Goal: Task Accomplishment & Management: Manage account settings

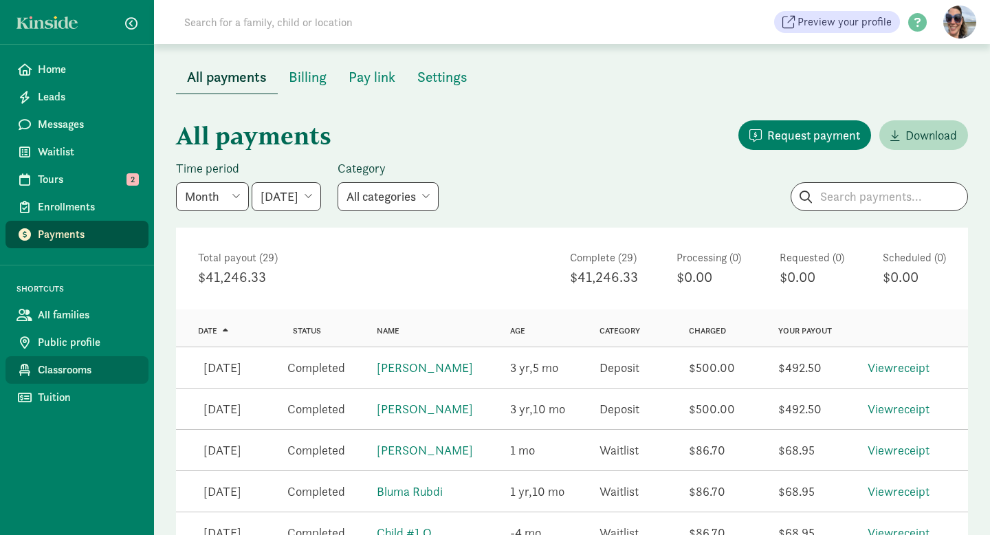
click at [71, 371] on span "Classrooms" at bounding box center [88, 370] width 100 height 16
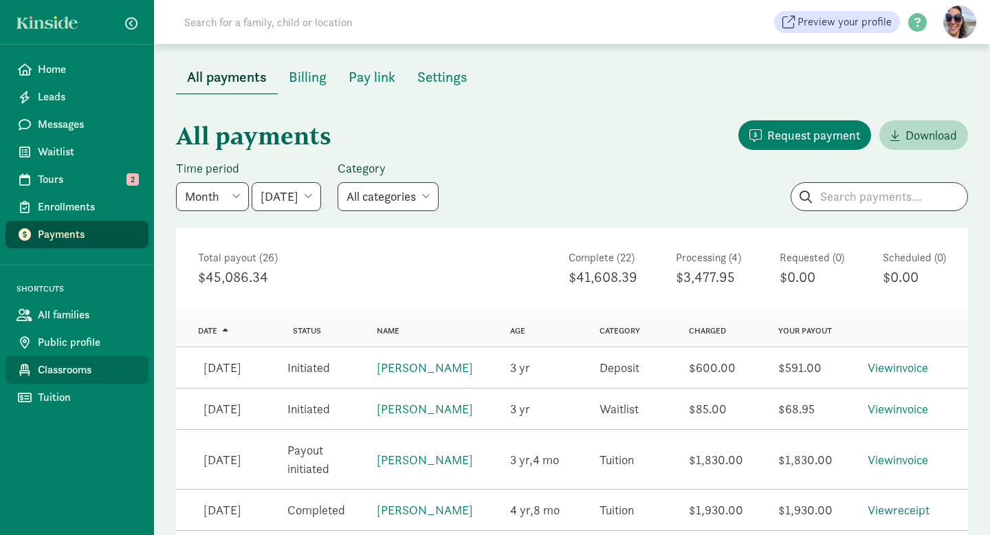
click at [48, 373] on span "Classrooms" at bounding box center [88, 370] width 100 height 16
click at [47, 65] on span "Home" at bounding box center [88, 69] width 100 height 16
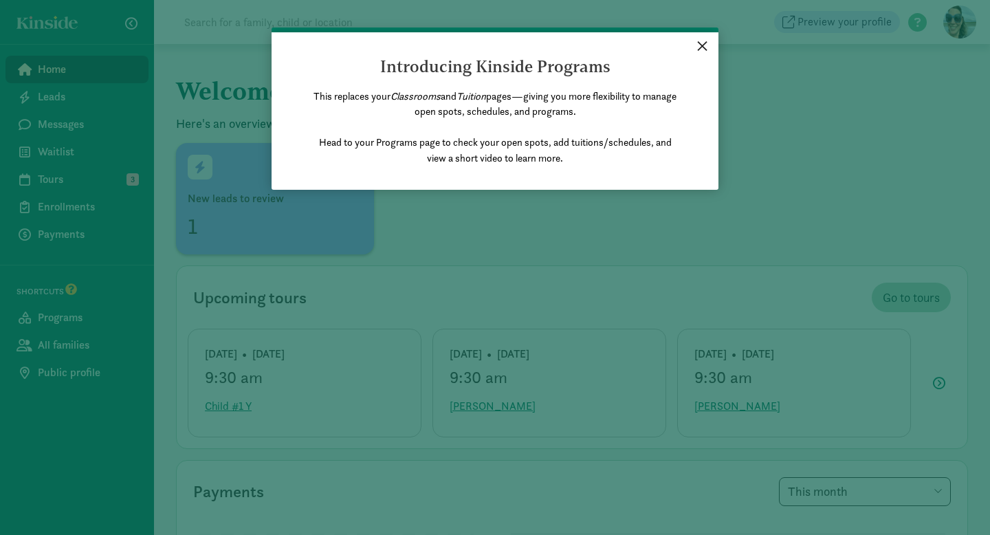
click at [700, 45] on link "×" at bounding box center [702, 44] width 24 height 25
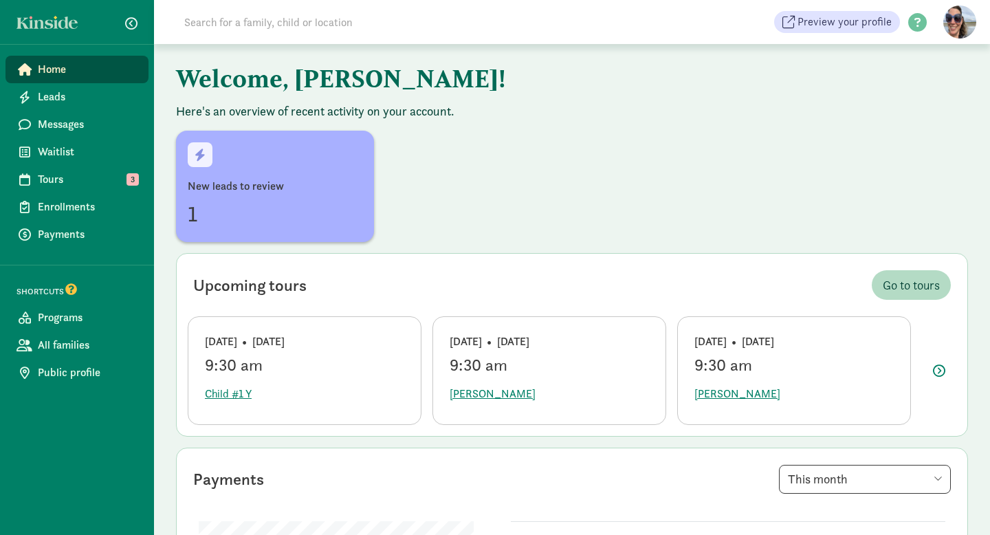
scroll to position [13, 0]
click at [277, 193] on div "New leads to review 1" at bounding box center [275, 202] width 175 height 52
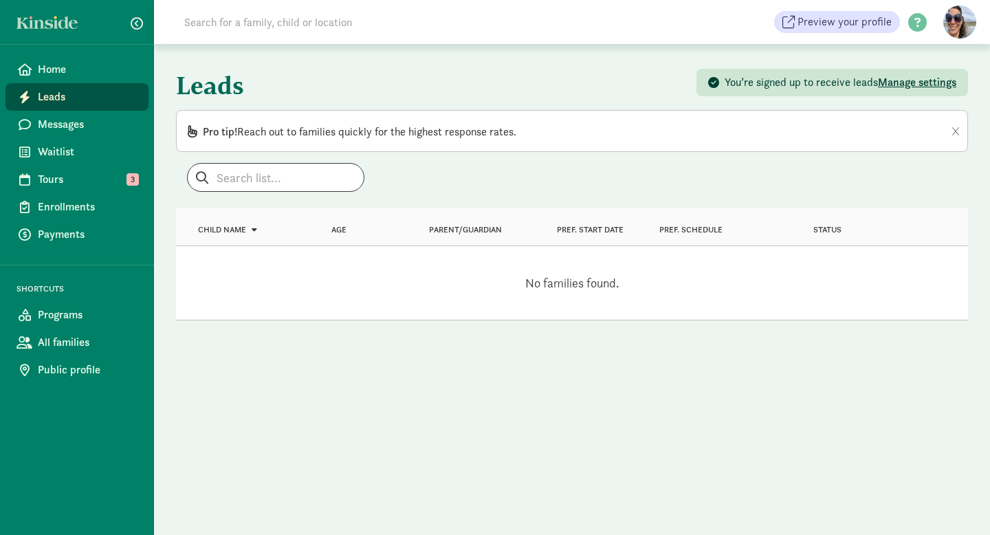
click at [923, 80] on span "Manage settings" at bounding box center [917, 82] width 78 height 14
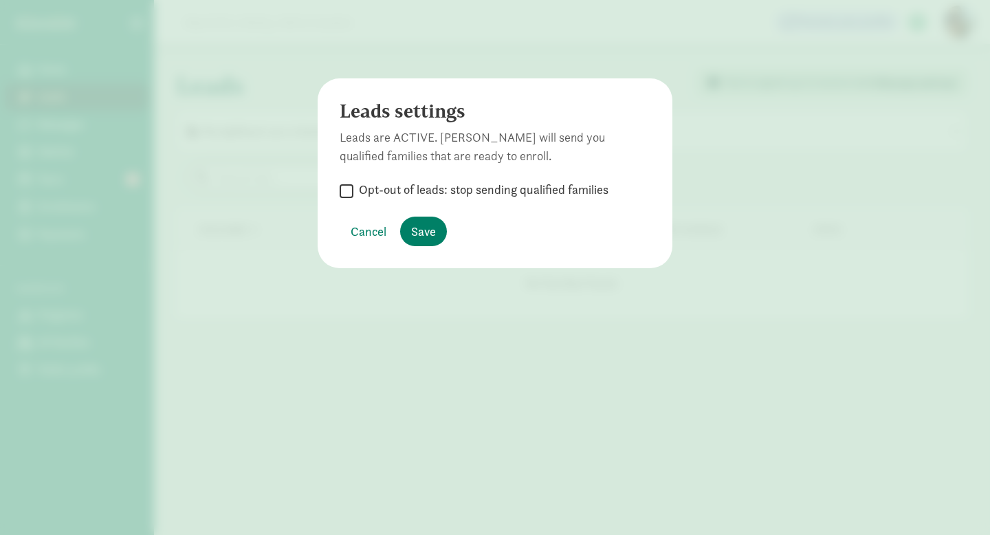
click at [350, 191] on input "Opt-out of leads: stop sending qualified families" at bounding box center [347, 190] width 14 height 19
checkbox input "true"
click at [425, 234] on span "Save" at bounding box center [423, 231] width 25 height 19
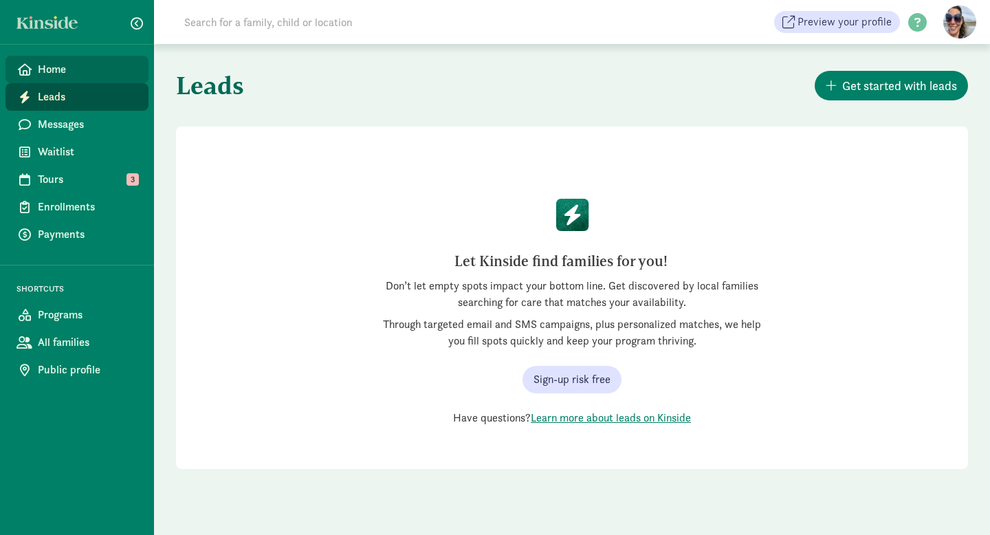
click at [61, 69] on span "Home" at bounding box center [88, 69] width 100 height 16
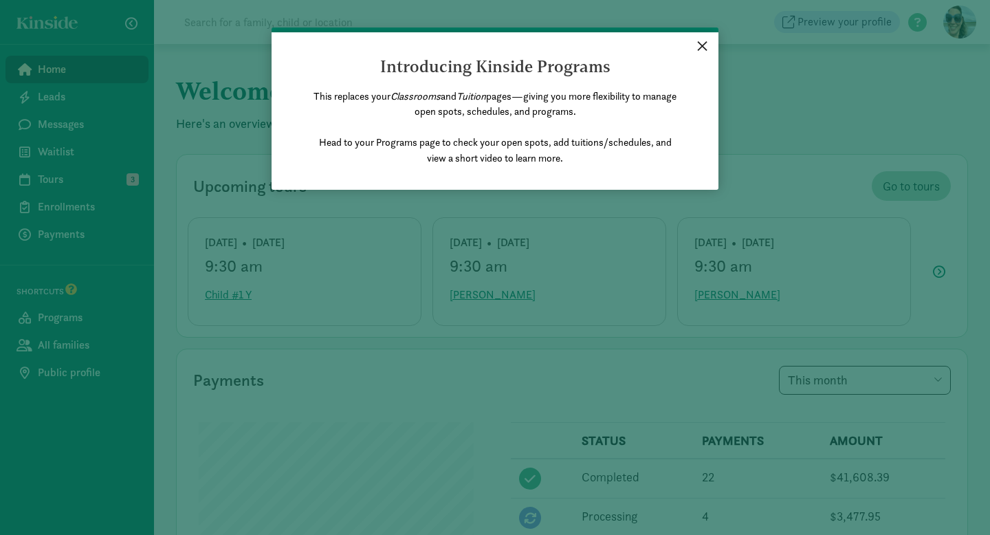
click at [703, 45] on link "×" at bounding box center [702, 44] width 24 height 25
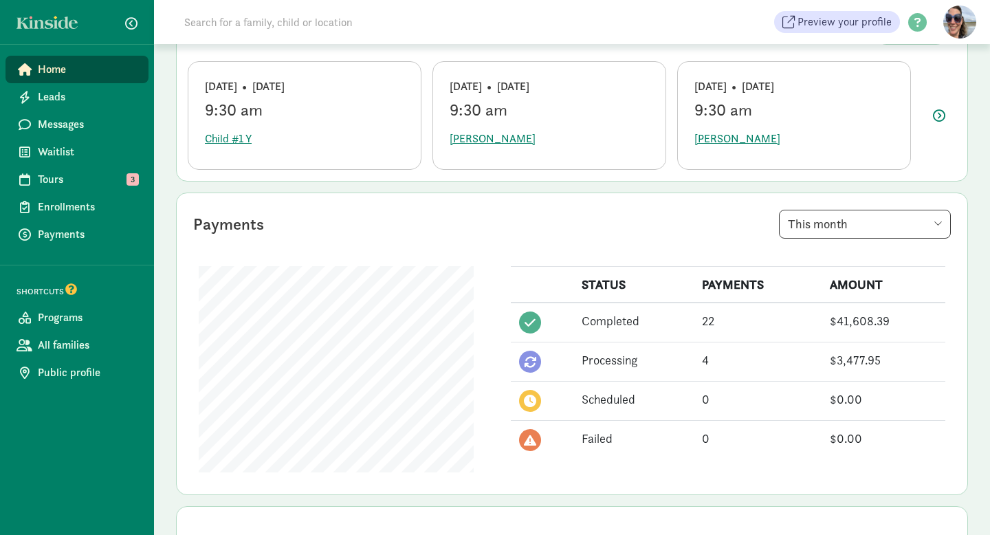
scroll to position [167, 0]
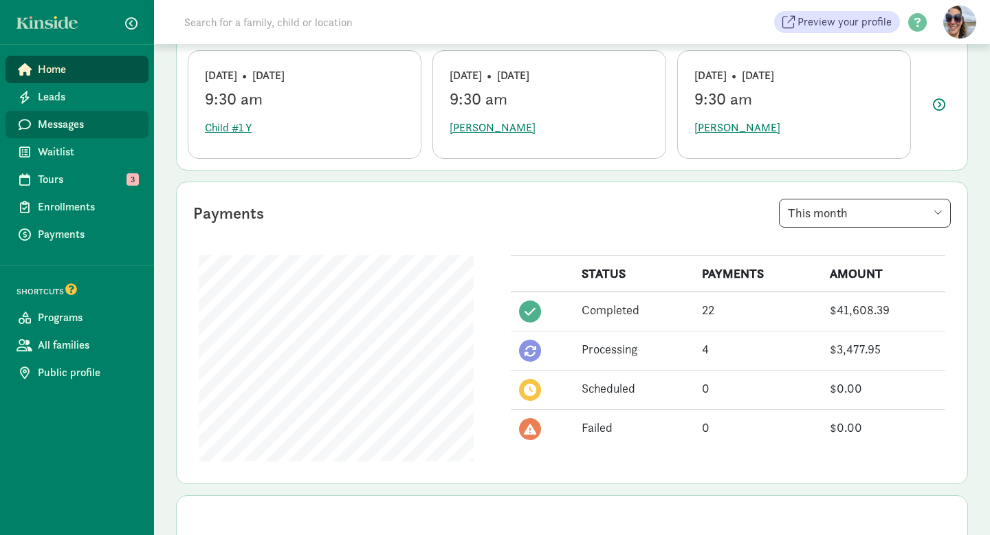
click at [53, 125] on span "Messages" at bounding box center [88, 124] width 100 height 16
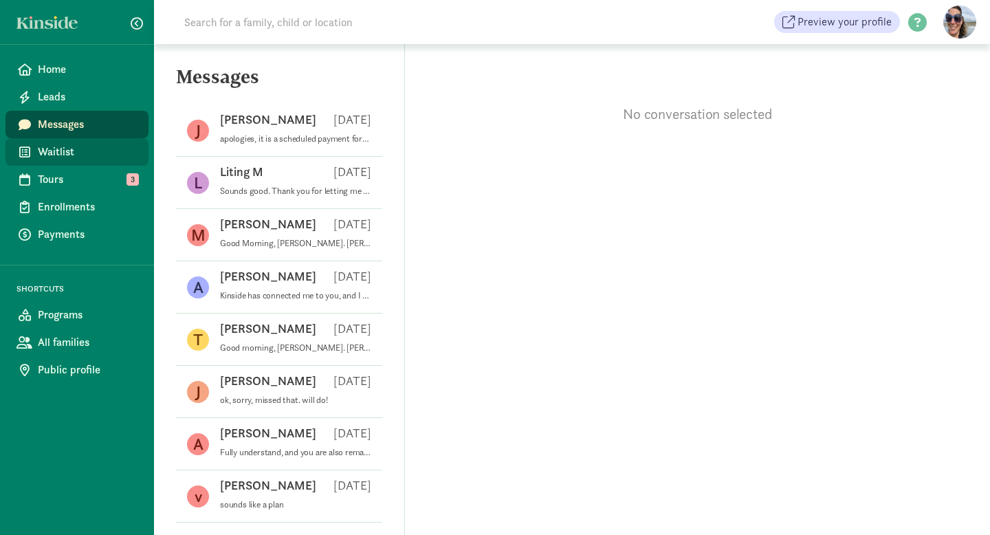
click at [56, 148] on span "Waitlist" at bounding box center [88, 152] width 100 height 16
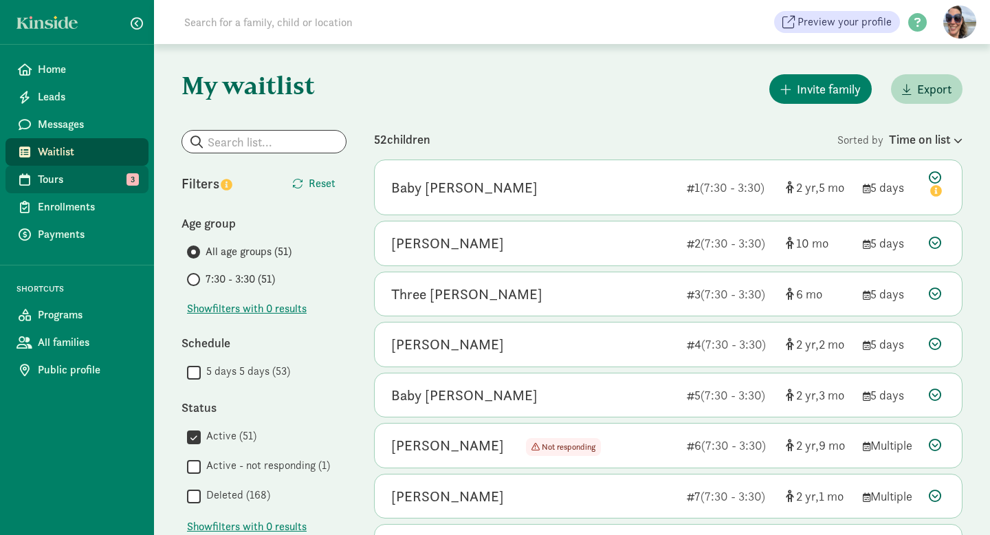
click at [55, 178] on span "Tours" at bounding box center [88, 179] width 100 height 16
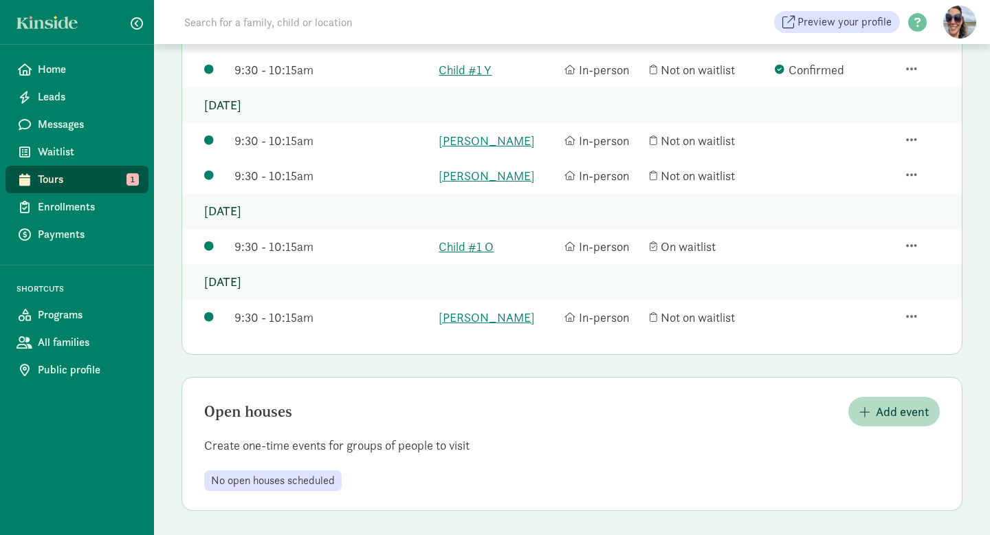
scroll to position [215, 0]
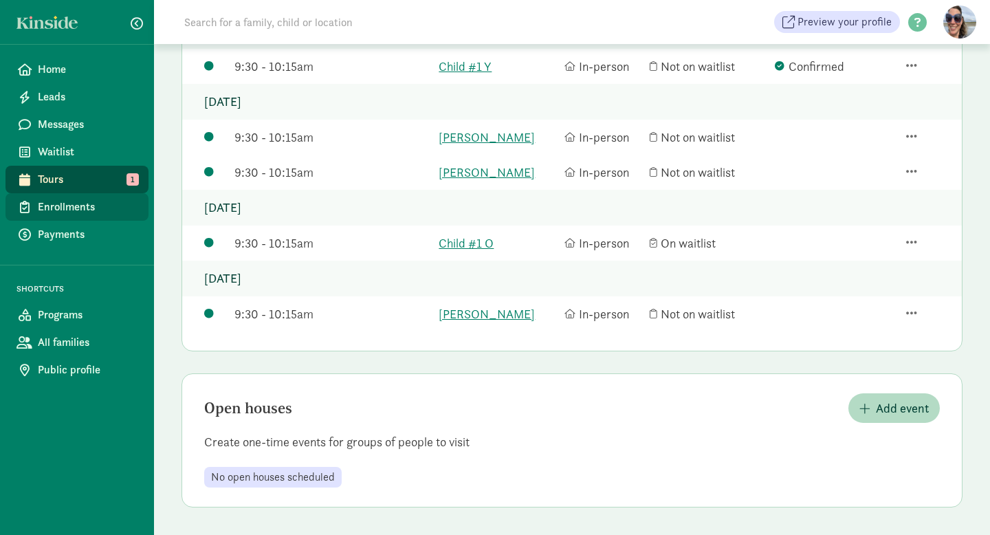
click at [84, 210] on span "Enrollments" at bounding box center [88, 207] width 100 height 16
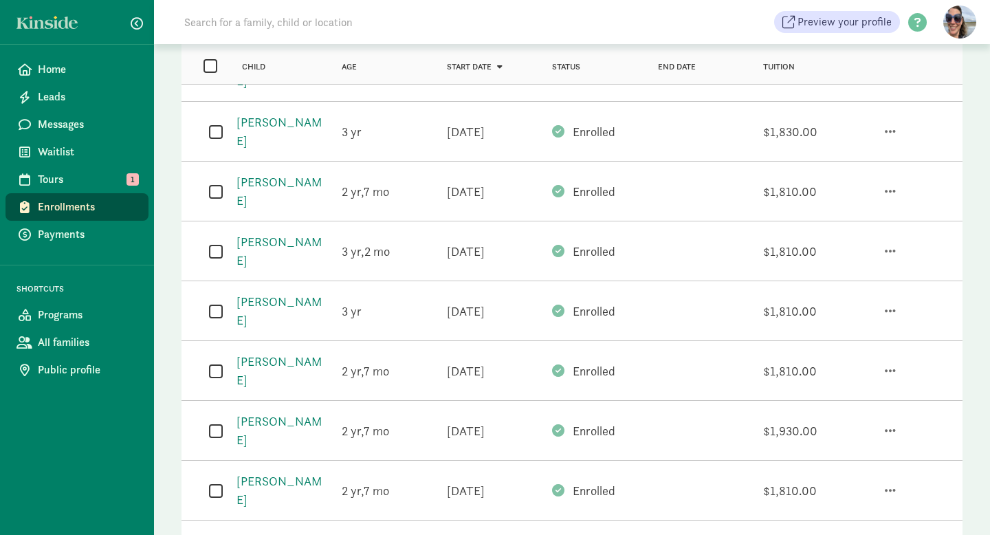
scroll to position [471, 0]
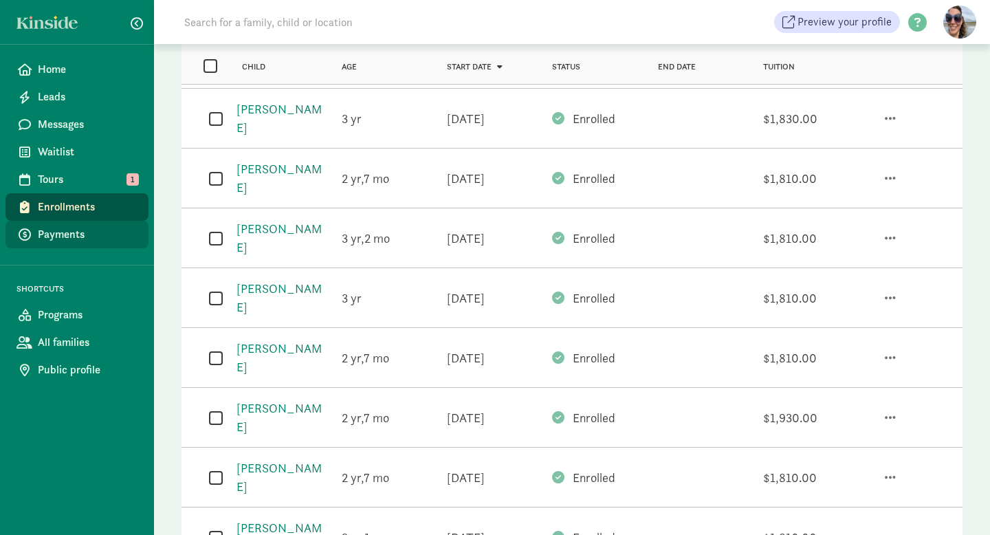
click at [74, 232] on span "Payments" at bounding box center [88, 234] width 100 height 16
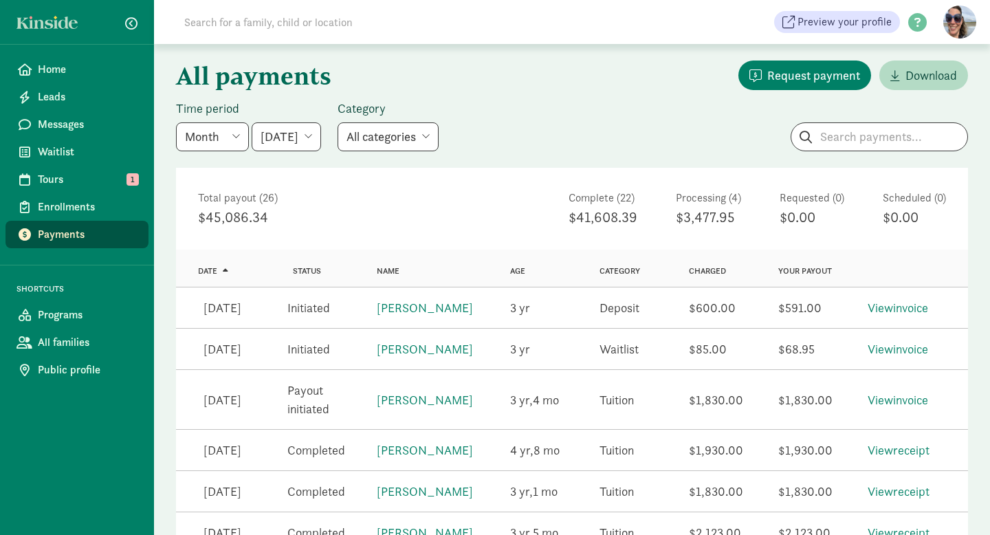
scroll to position [67, 0]
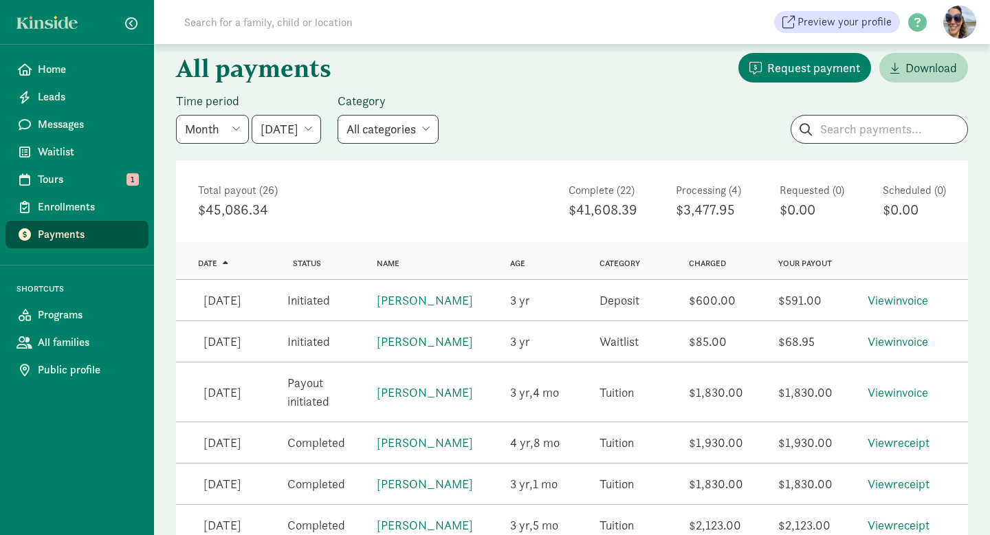
click at [321, 129] on select "[DATE] [DATE] [DATE] [DATE] [DATE] [DATE] [DATE]" at bounding box center [286, 129] width 69 height 29
select select "[DATE]"
click at [252, 115] on select "[DATE] [DATE] [DATE] [DATE] [DATE] [DATE] [DATE]" at bounding box center [286, 129] width 69 height 29
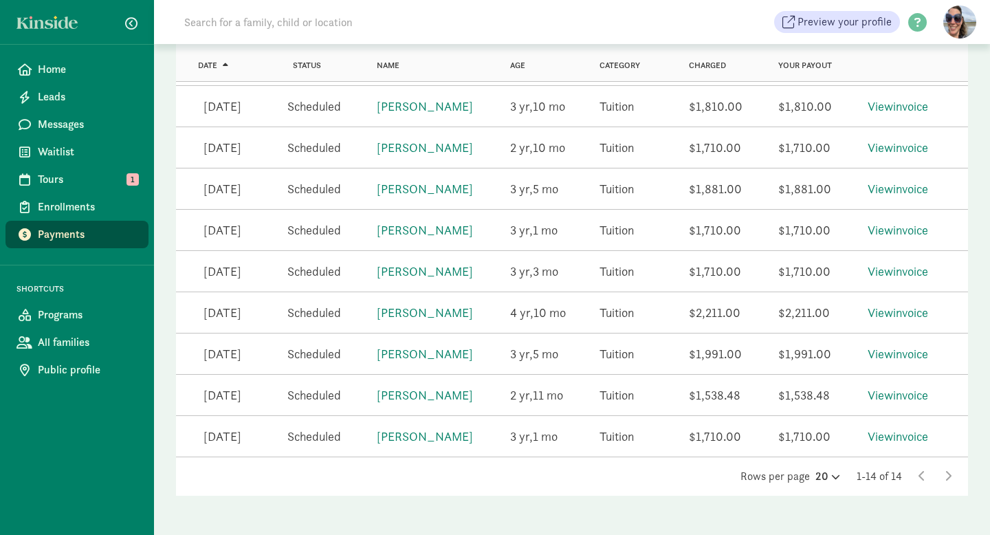
scroll to position [491, 0]
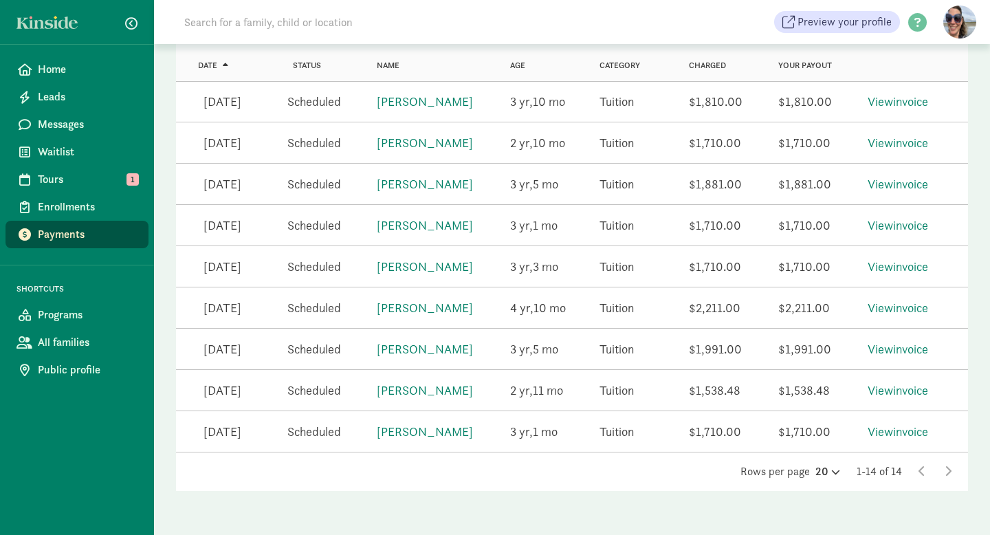
click at [947, 467] on icon at bounding box center [947, 470] width 7 height 11
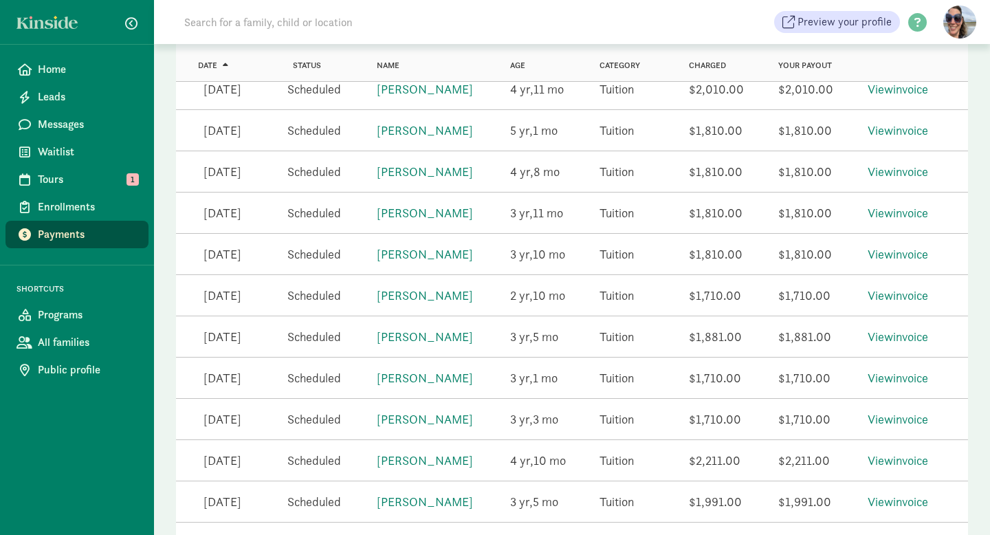
scroll to position [0, 0]
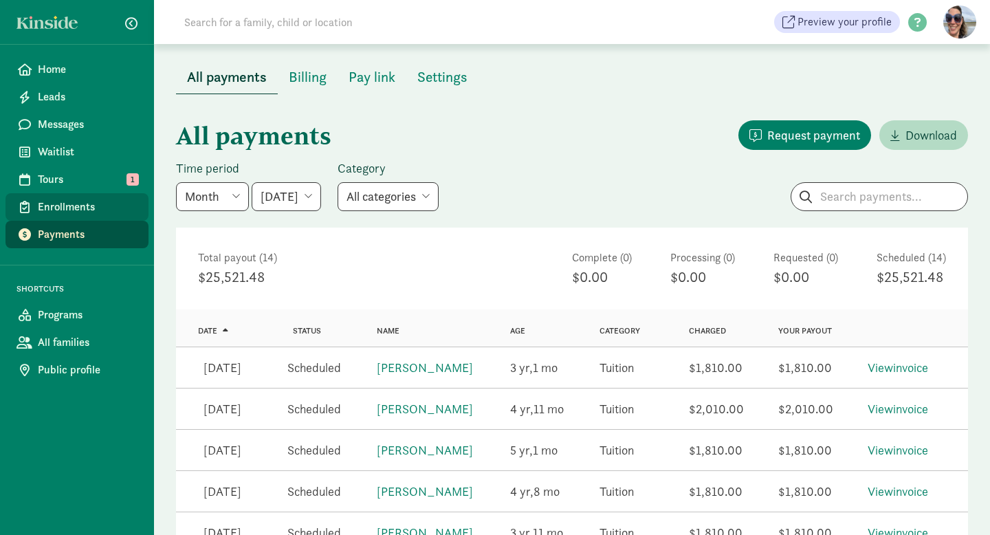
click at [50, 206] on span "Enrollments" at bounding box center [88, 207] width 100 height 16
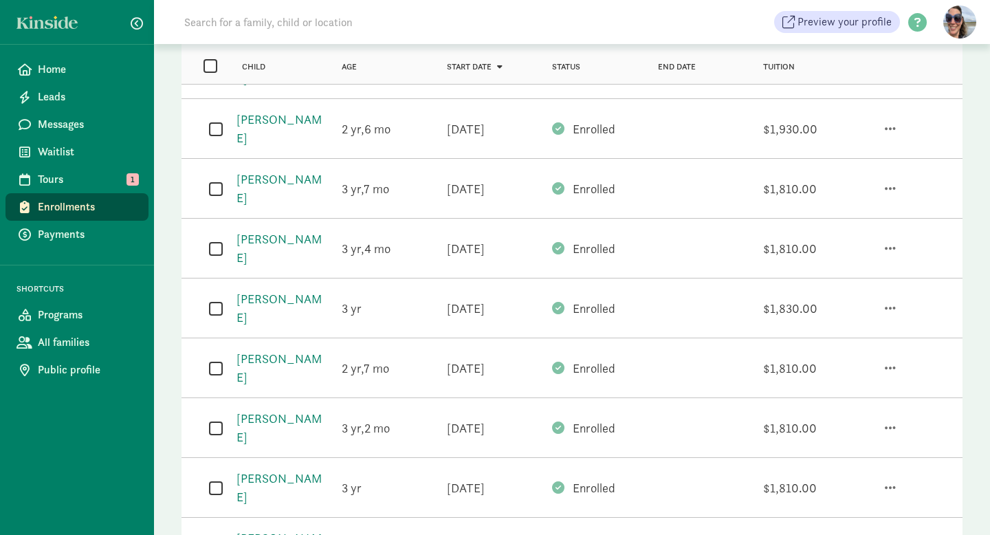
scroll to position [290, 0]
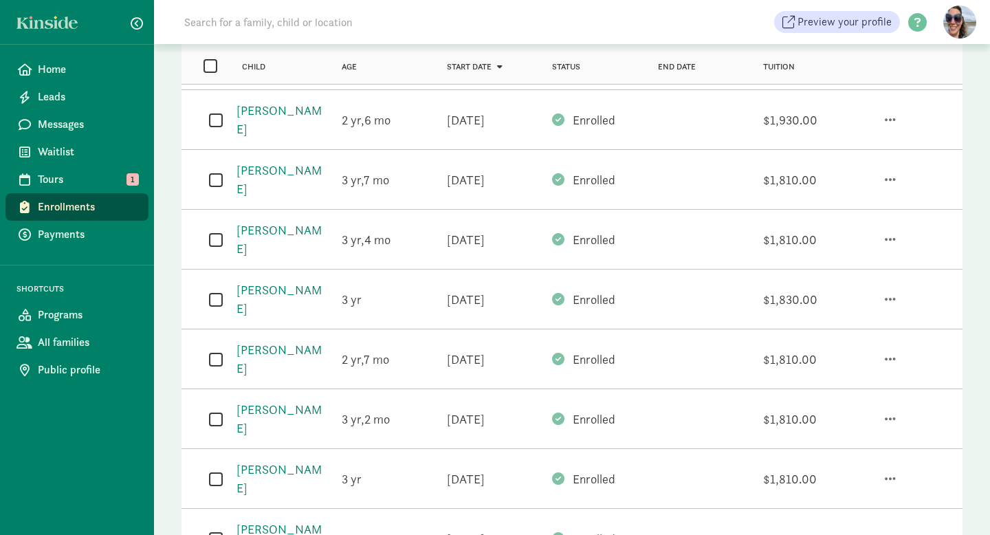
click at [58, 240] on span "Payments" at bounding box center [88, 234] width 100 height 16
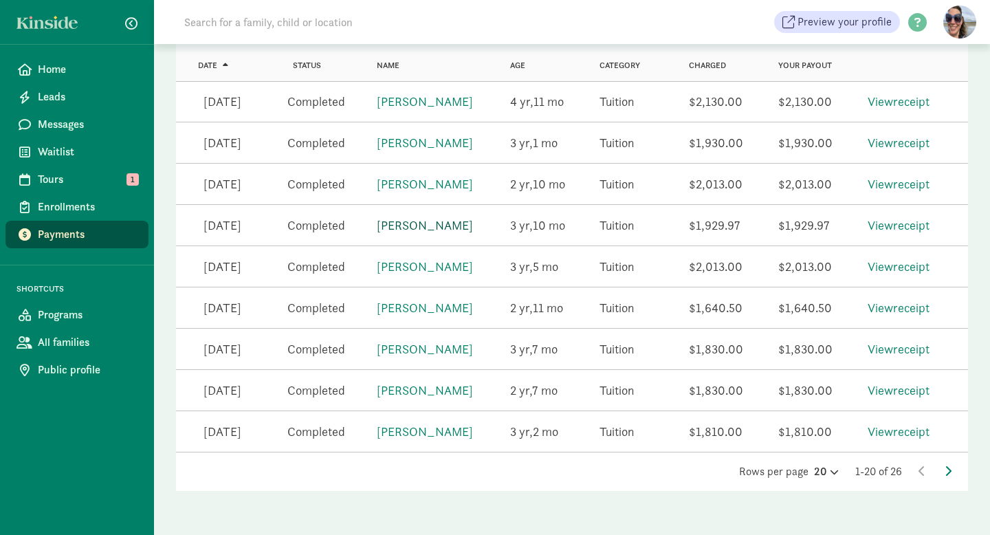
scroll to position [775, 0]
click at [948, 467] on icon at bounding box center [947, 470] width 7 height 11
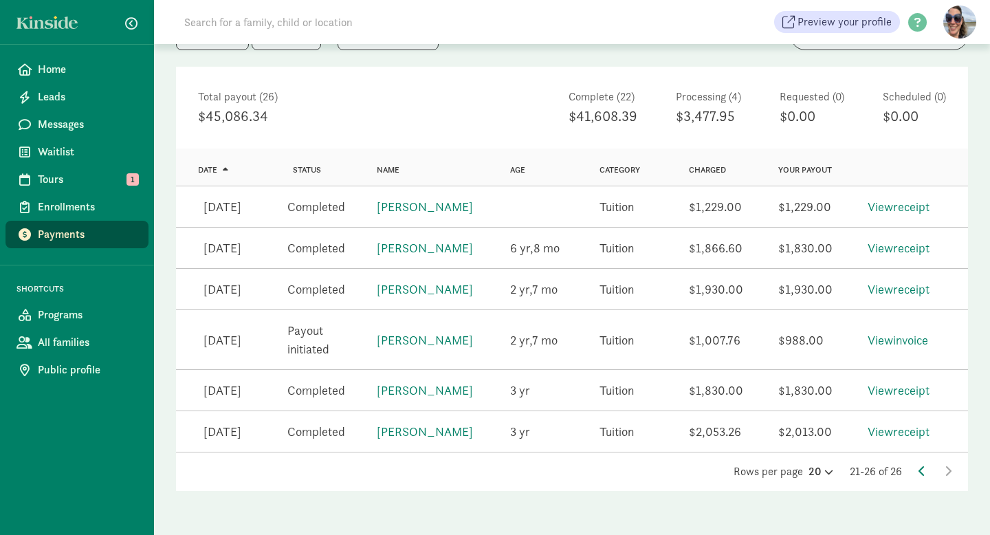
scroll to position [161, 0]
click at [81, 206] on span "Enrollments" at bounding box center [88, 207] width 100 height 16
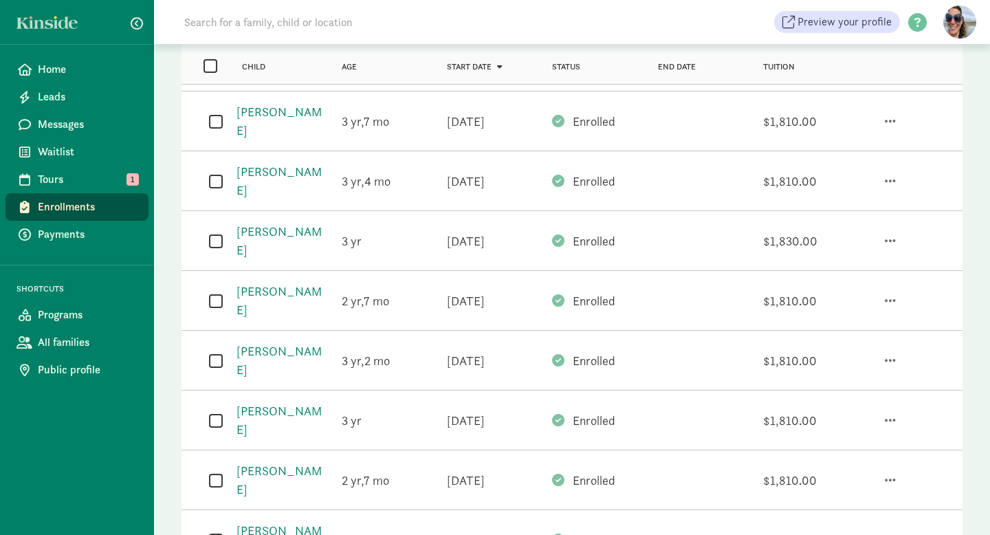
scroll to position [354, 0]
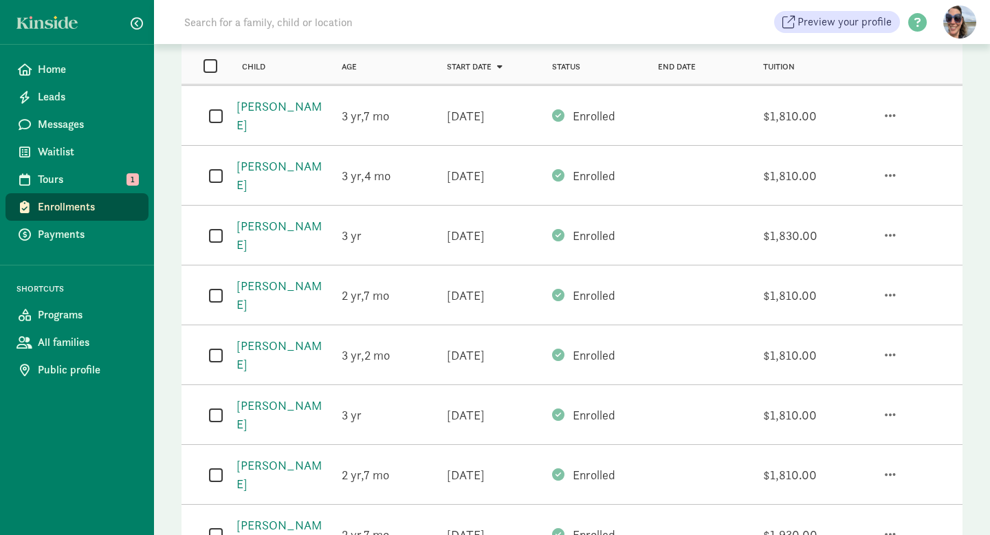
click at [937, 517] on div at bounding box center [904, 534] width 105 height 34
click at [888, 528] on span "button" at bounding box center [890, 534] width 11 height 12
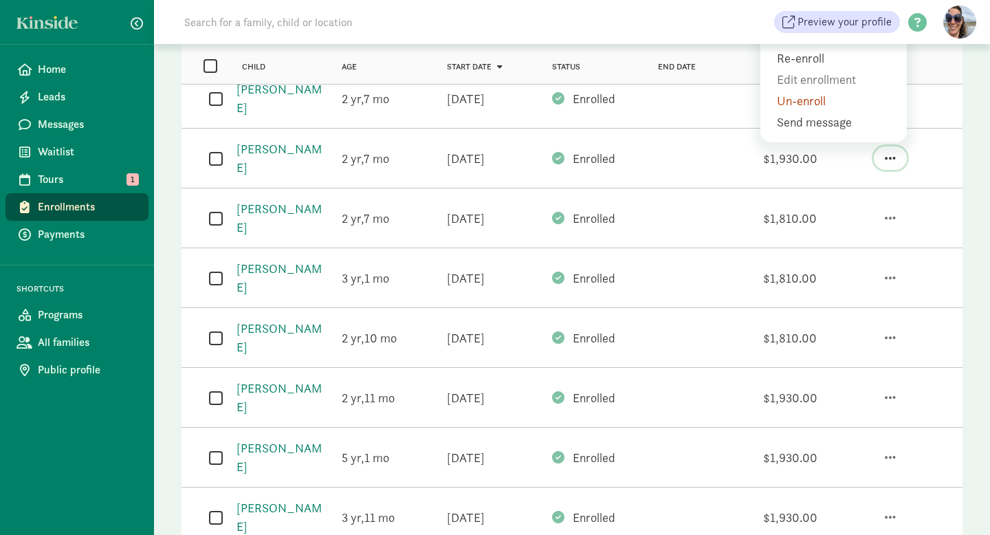
scroll to position [744, 0]
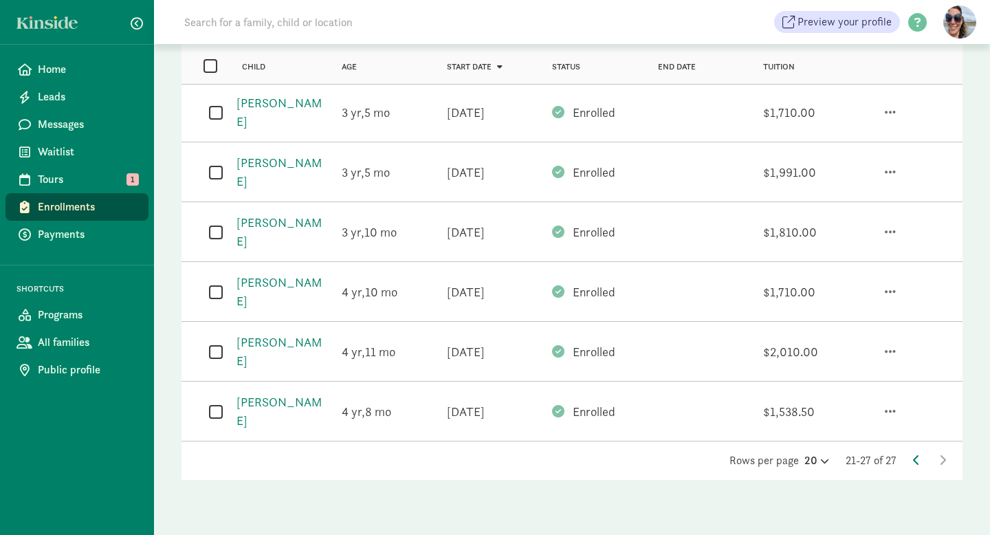
scroll to position [132, 0]
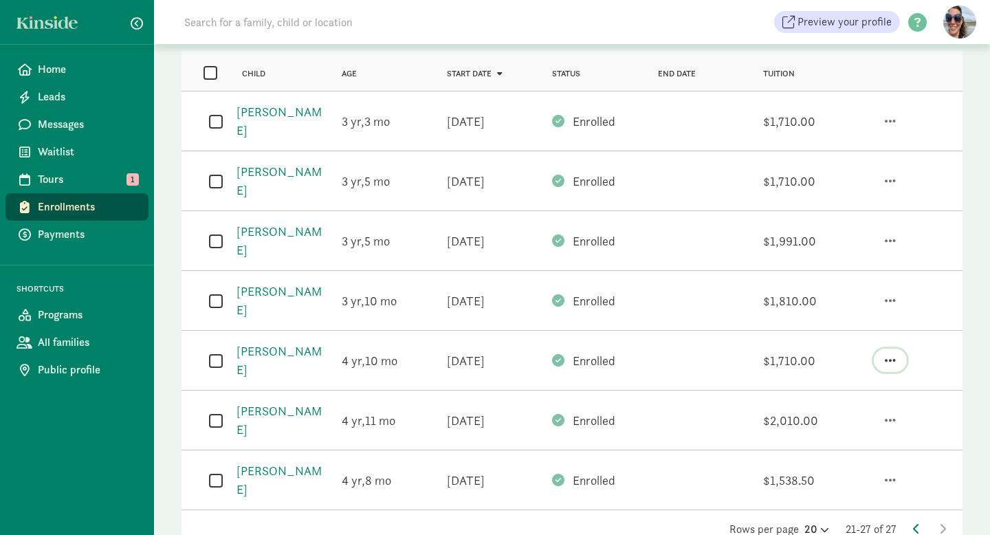
click at [895, 354] on span "button" at bounding box center [890, 360] width 11 height 12
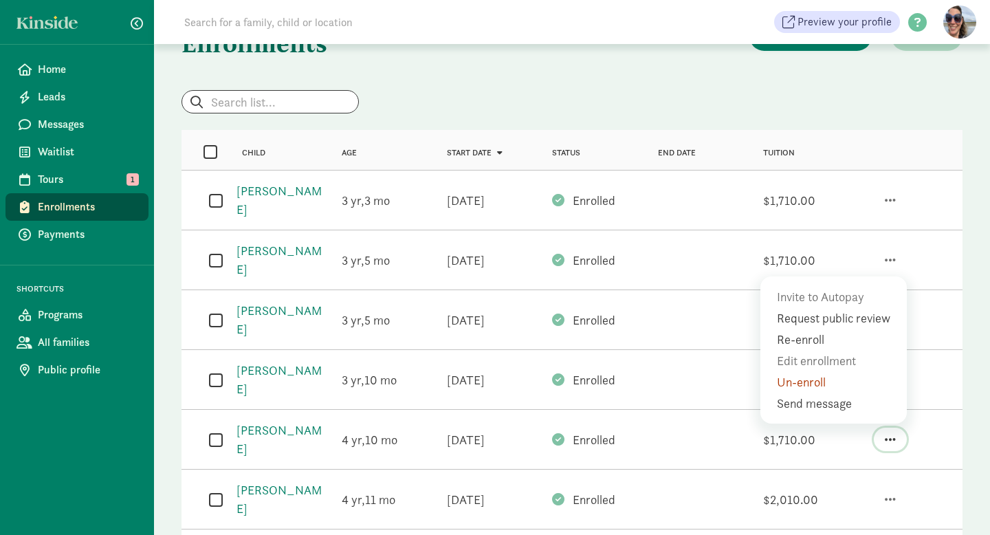
scroll to position [56, 0]
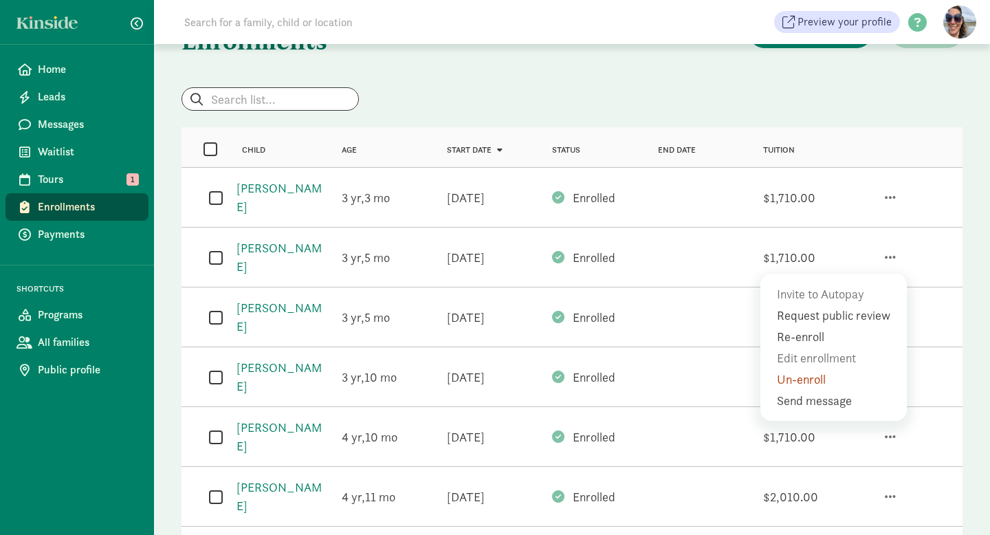
click at [926, 249] on div at bounding box center [904, 257] width 105 height 34
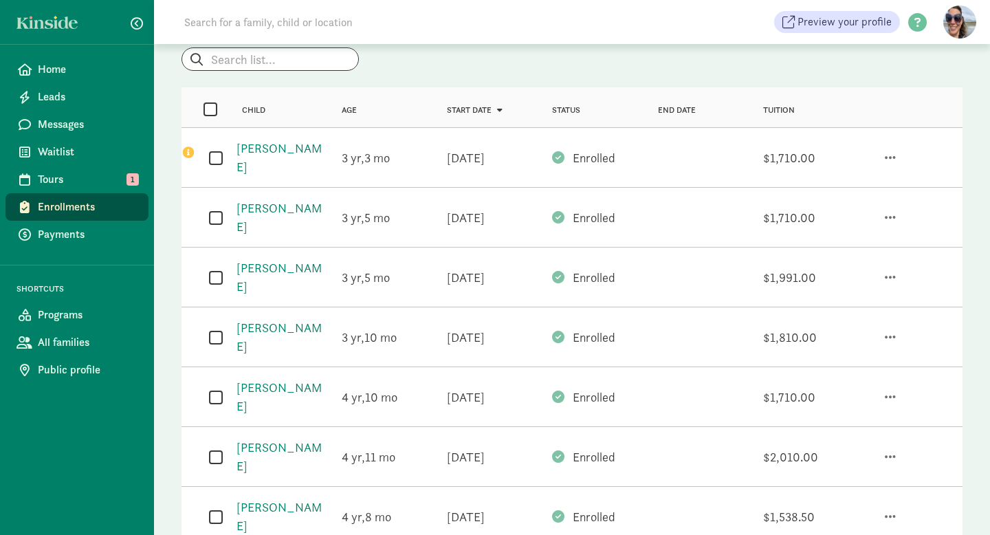
scroll to position [102, 0]
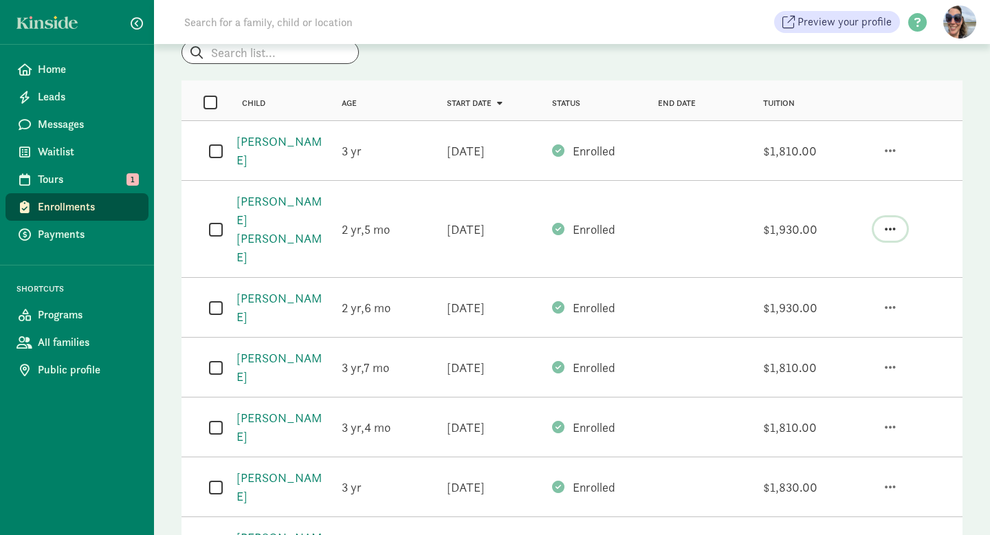
click at [887, 223] on span "button" at bounding box center [890, 229] width 11 height 12
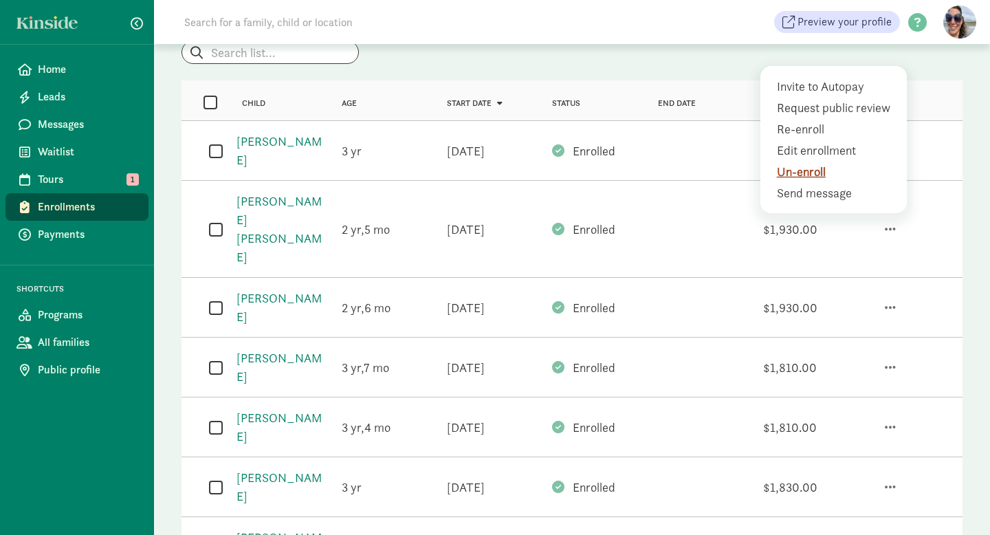
click at [807, 162] on div "Un-enroll" at bounding box center [836, 171] width 119 height 19
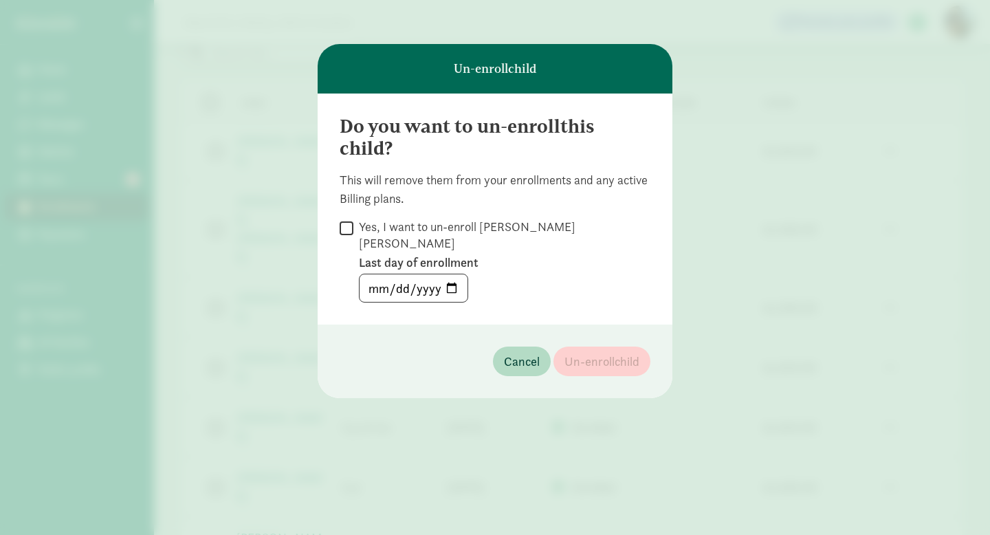
click at [351, 226] on input "Yes, I want to un-enroll Cooper Hennings" at bounding box center [347, 228] width 14 height 19
checkbox input "true"
click at [389, 274] on input "date" at bounding box center [413, 287] width 108 height 27
click at [453, 274] on input "date" at bounding box center [413, 287] width 108 height 27
type input "[DATE]"
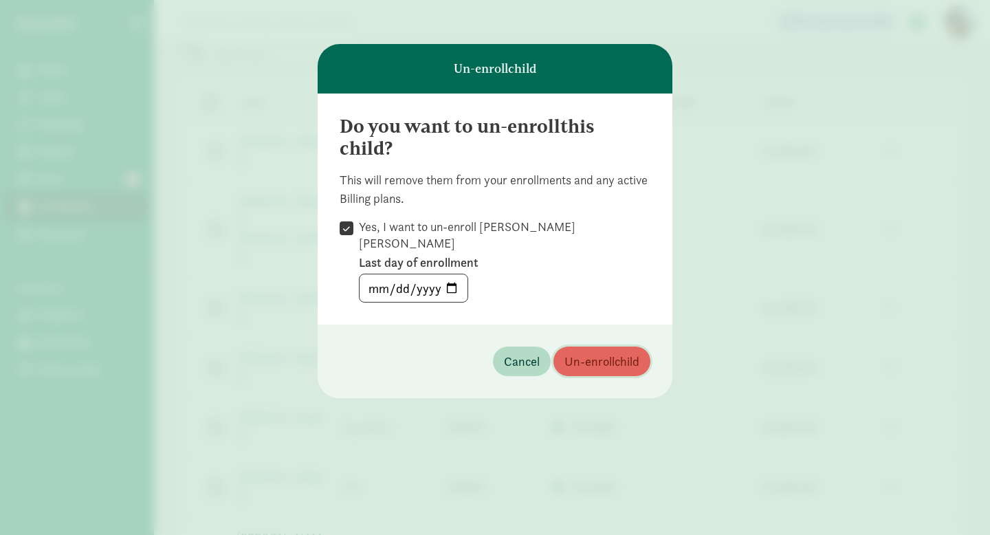
click at [596, 352] on span "Un-enroll child" at bounding box center [601, 361] width 75 height 19
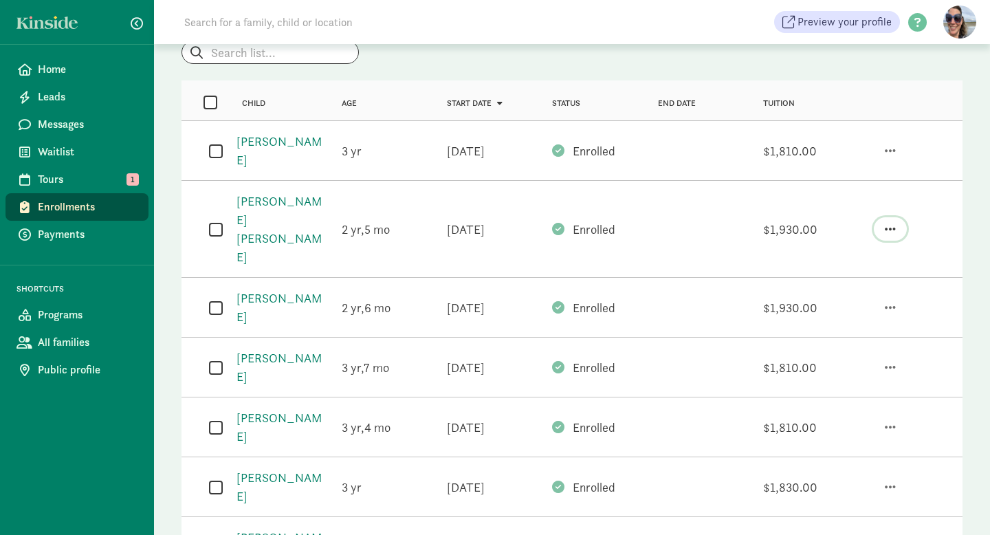
click at [891, 223] on span "button" at bounding box center [890, 229] width 11 height 12
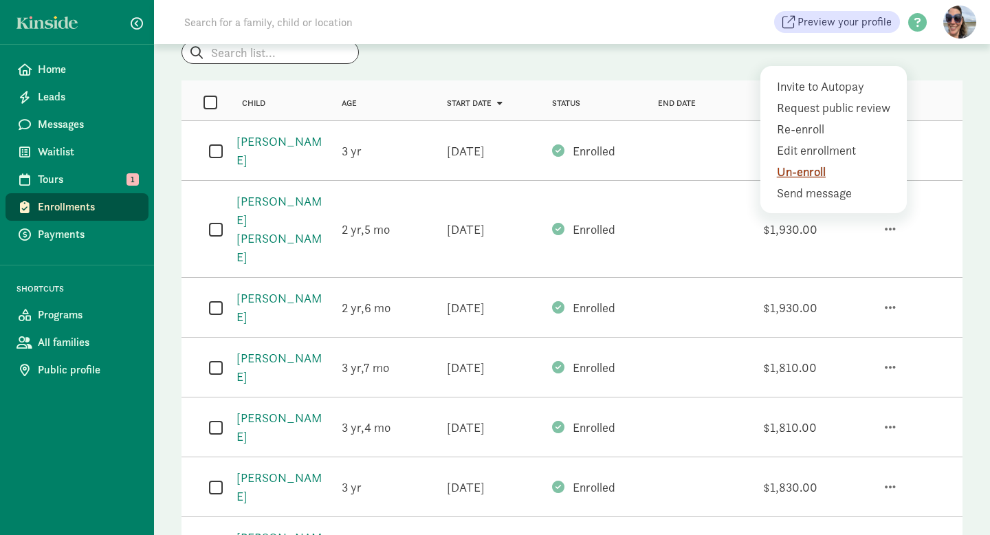
click at [810, 162] on div "Un-enroll" at bounding box center [836, 171] width 119 height 19
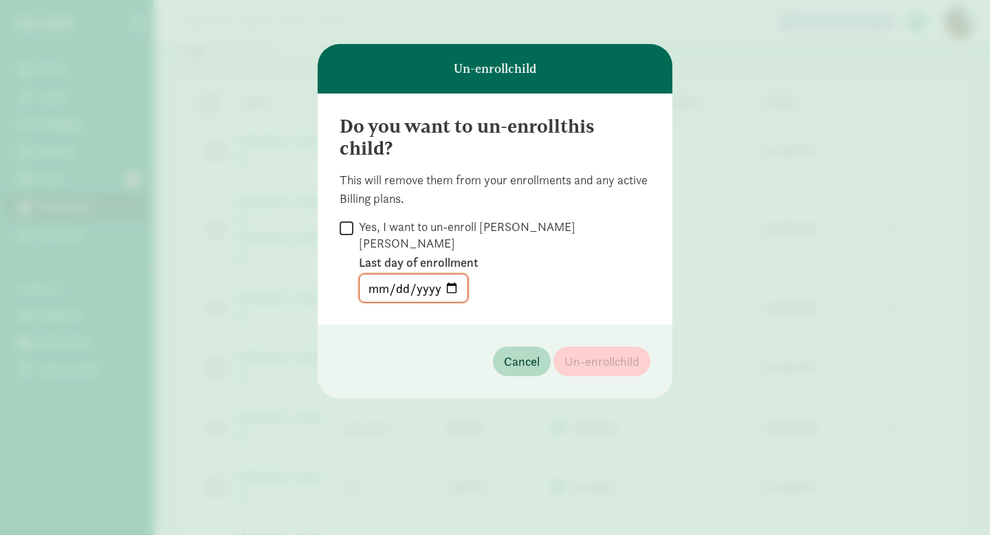
click at [344, 229] on input "Yes, I want to un-enroll Cooper Hennings" at bounding box center [347, 228] width 14 height 19
checkbox input "true"
click at [449, 274] on input "date" at bounding box center [413, 287] width 108 height 27
type input "2025-10-01"
click at [604, 352] on span "Un-enroll child" at bounding box center [601, 361] width 75 height 19
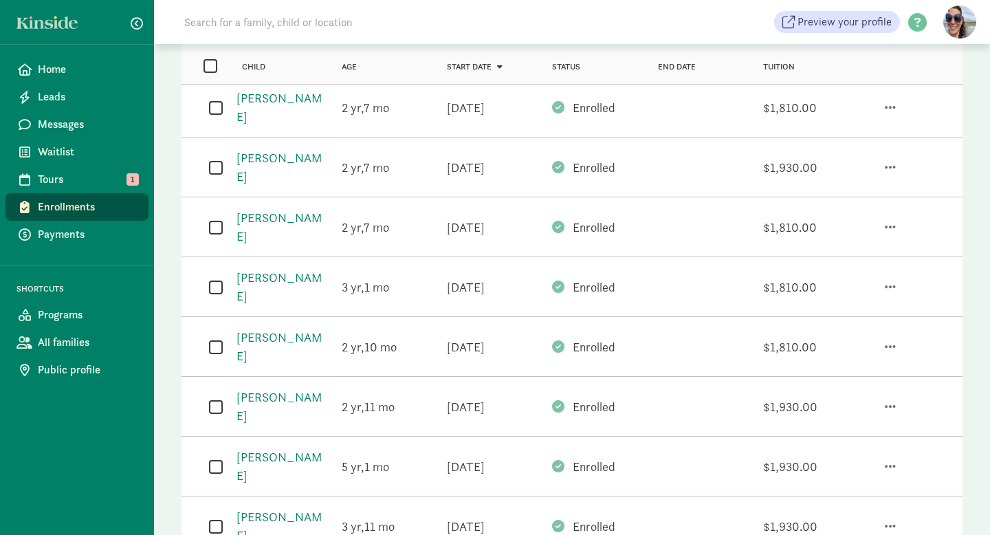
scroll to position [729, 0]
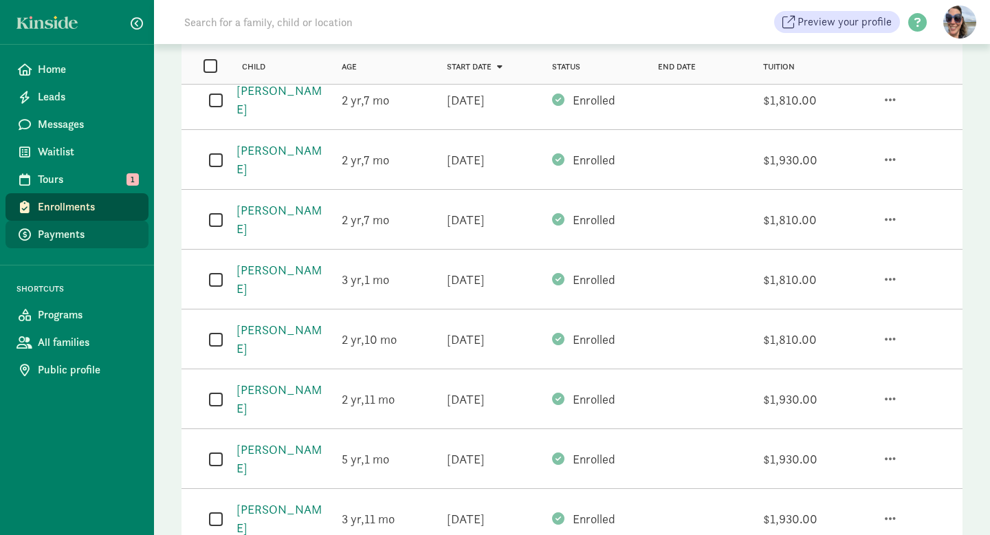
click at [71, 236] on span "Payments" at bounding box center [88, 234] width 100 height 16
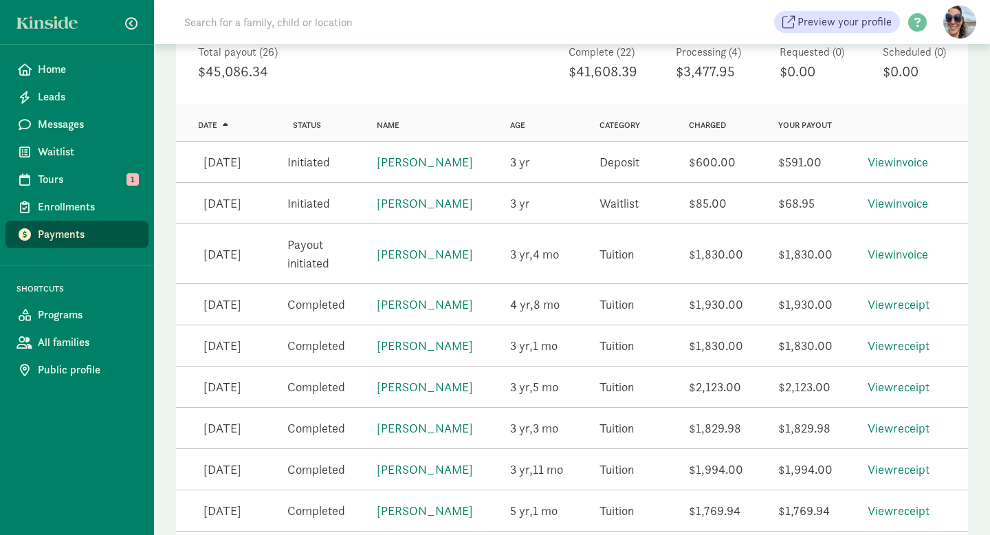
scroll to position [205, 0]
click at [904, 354] on link "View receipt" at bounding box center [898, 346] width 62 height 16
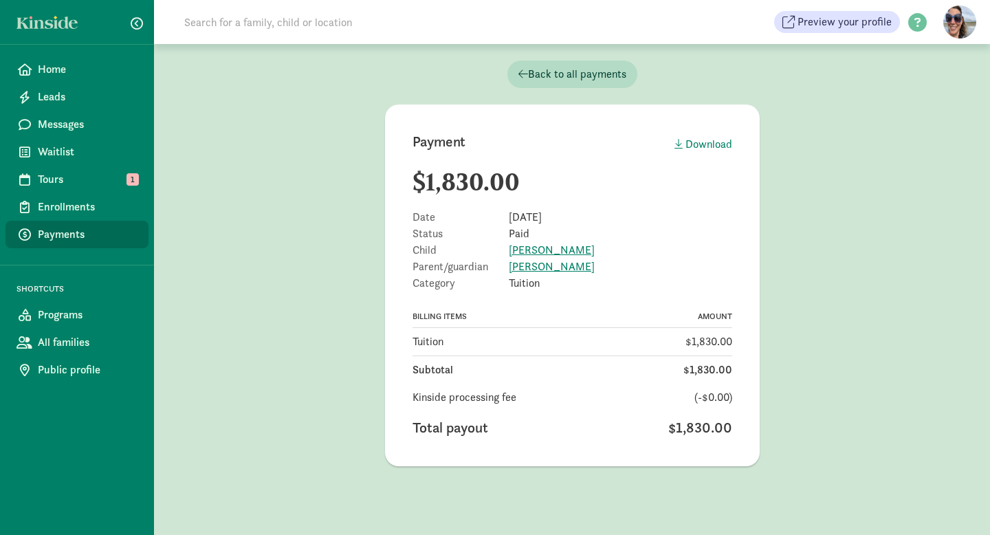
click at [72, 239] on span "Payments" at bounding box center [88, 234] width 100 height 16
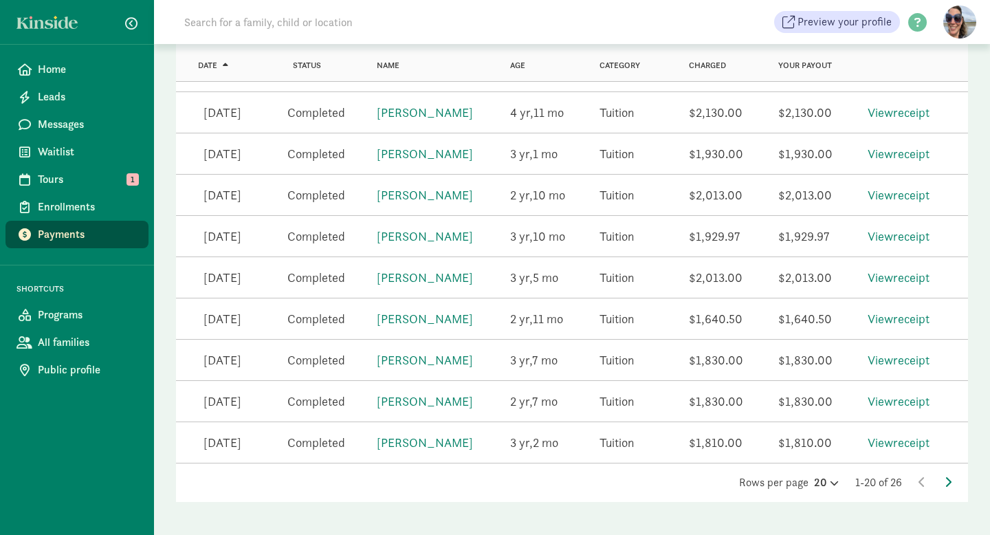
scroll to position [775, 0]
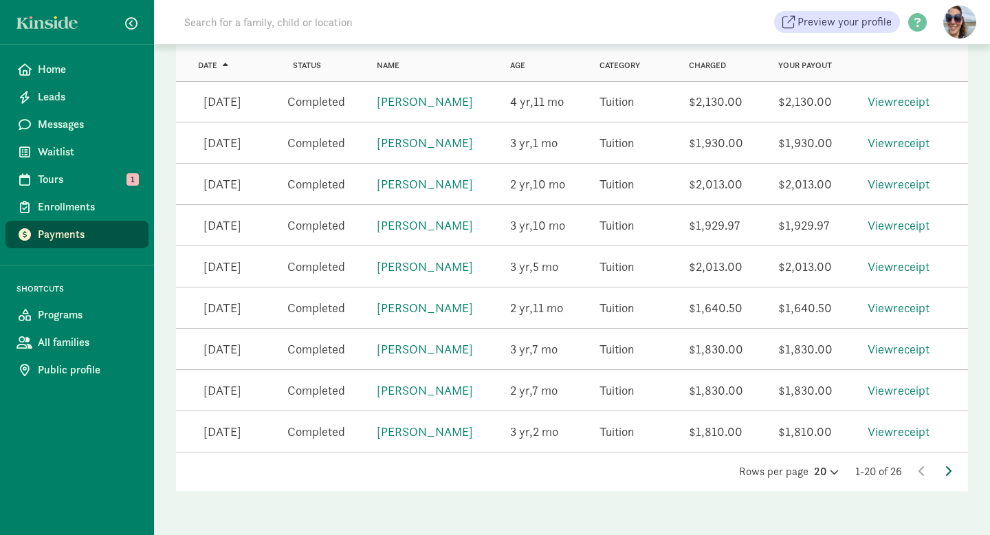
click at [949, 467] on icon at bounding box center [947, 470] width 7 height 11
